Goal: Information Seeking & Learning: Find specific fact

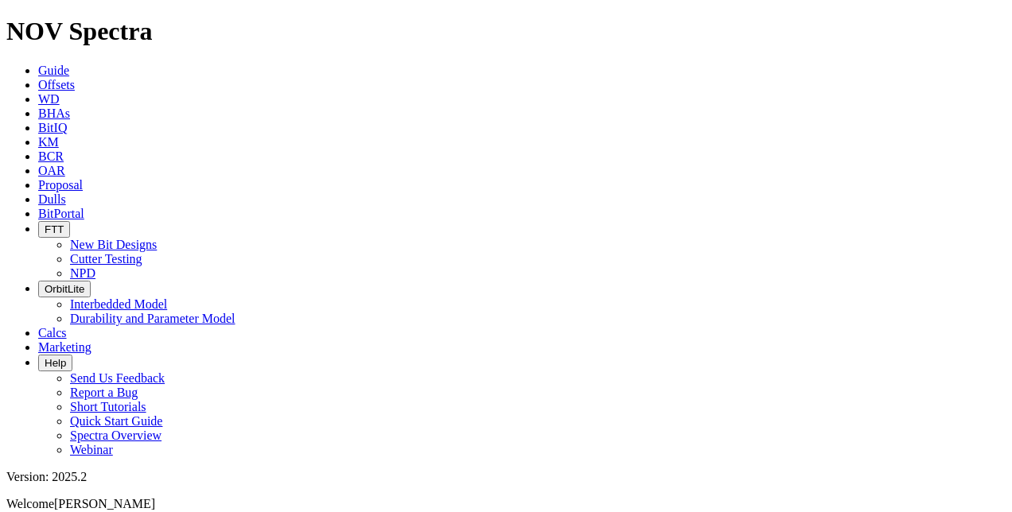
click at [91, 340] on span "Marketing" at bounding box center [64, 347] width 53 height 14
click at [38, 135] on icon at bounding box center [38, 142] width 0 height 14
type input "u"
type input "intrepid"
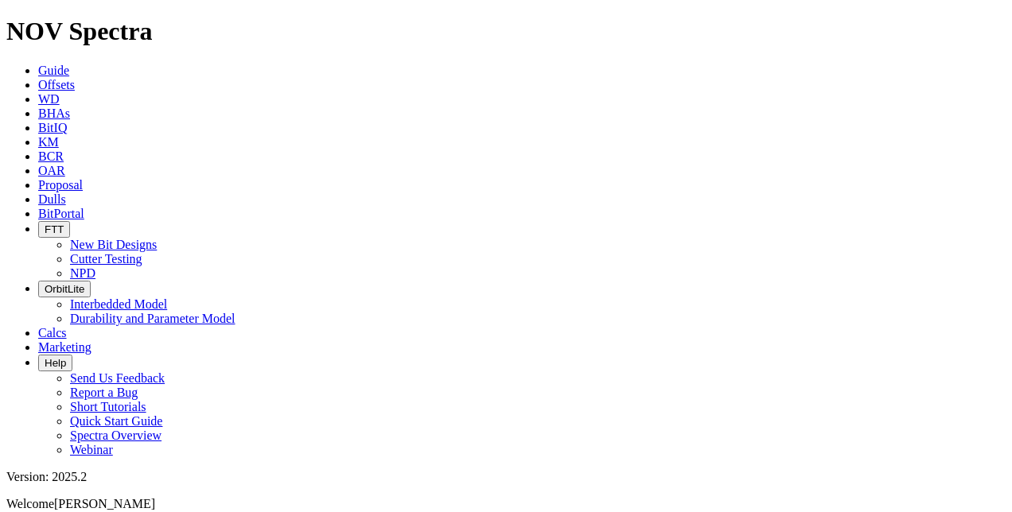
drag, startPoint x: 258, startPoint y: 89, endPoint x: 177, endPoint y: 93, distance: 80.4
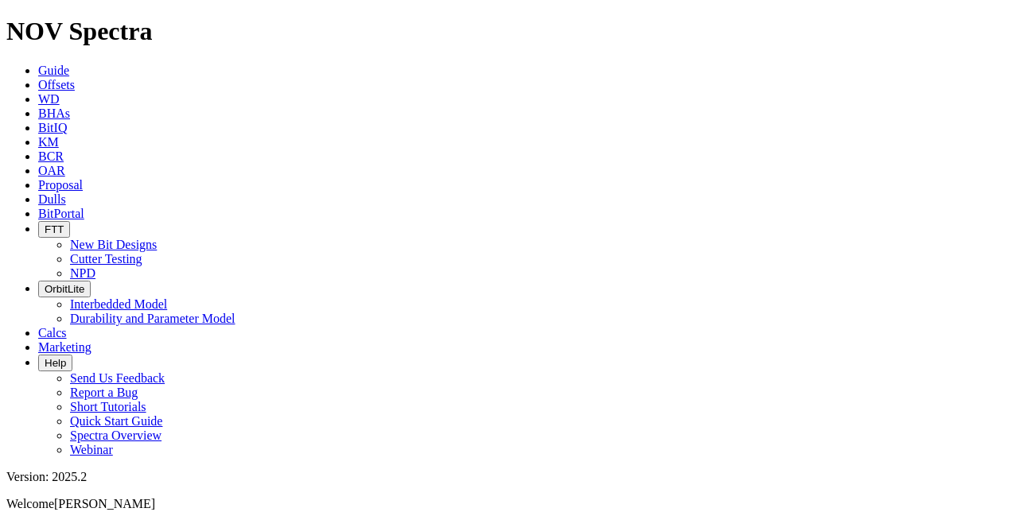
type input "Evolve"
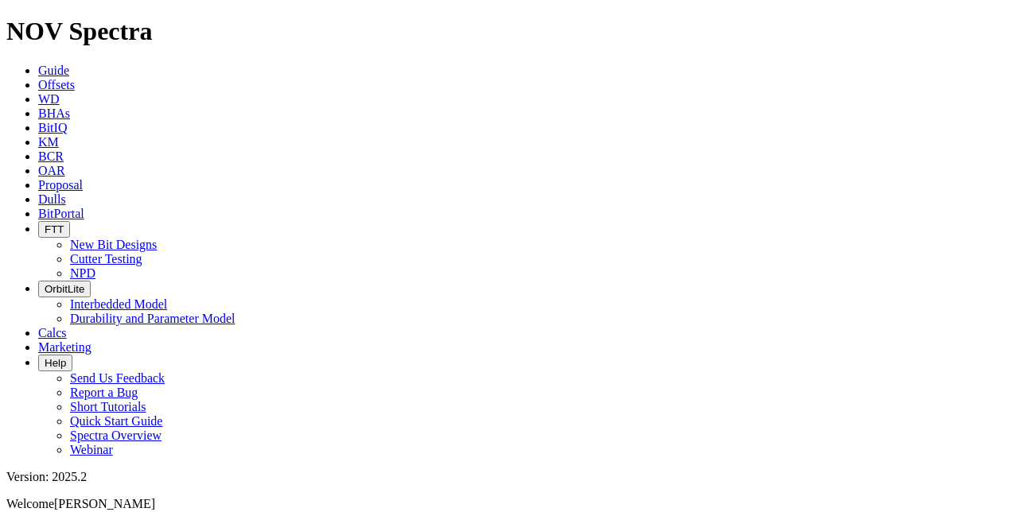
scroll to position [1273, 0]
